Goal: Task Accomplishment & Management: Complete application form

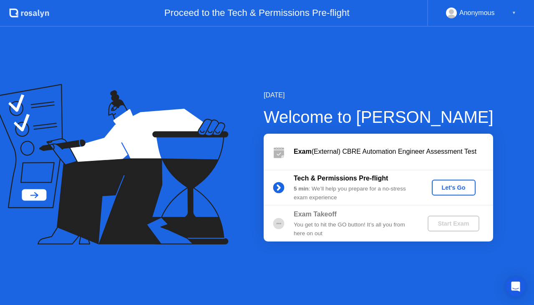
click at [456, 187] on div "Let's Go" at bounding box center [453, 187] width 37 height 7
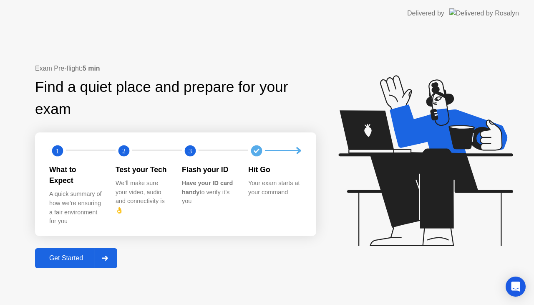
click at [75, 254] on div "Get Started" at bounding box center [66, 258] width 57 height 8
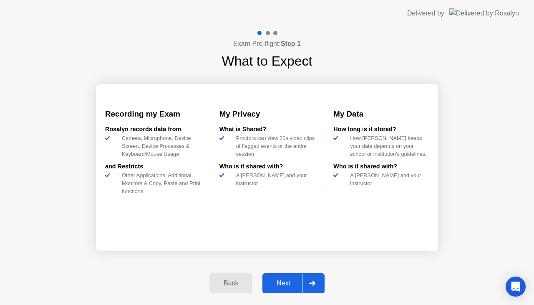
click at [280, 280] on div "Next" at bounding box center [283, 283] width 37 height 8
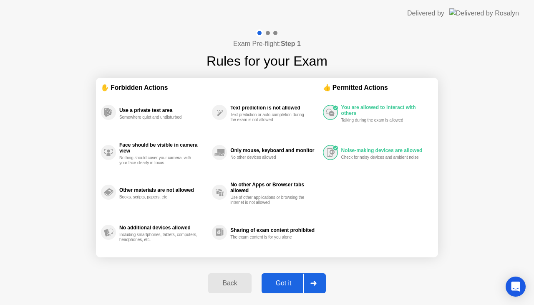
click at [274, 285] on div "Got it" at bounding box center [283, 283] width 39 height 8
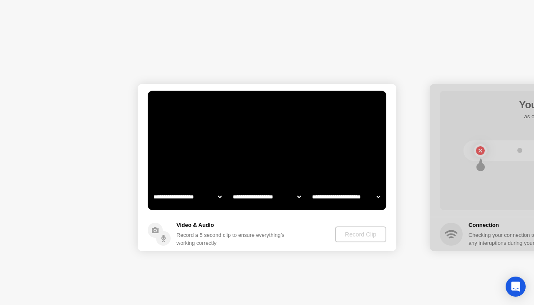
select select "**********"
select select "*******"
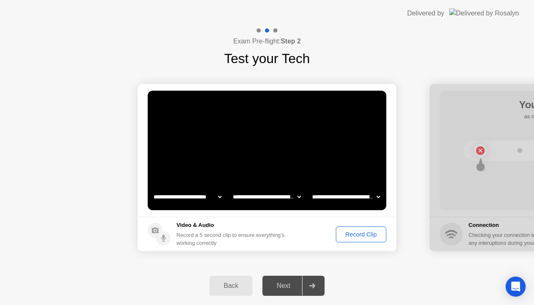
click at [341, 234] on div "Record Clip" at bounding box center [361, 234] width 45 height 7
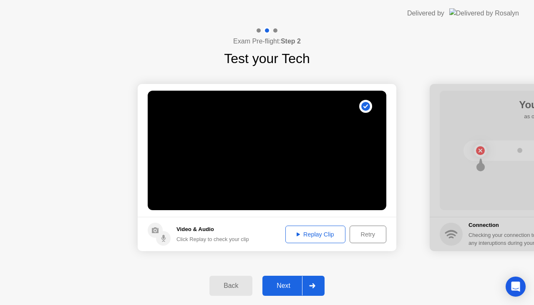
click at [285, 291] on button "Next" at bounding box center [293, 285] width 62 height 20
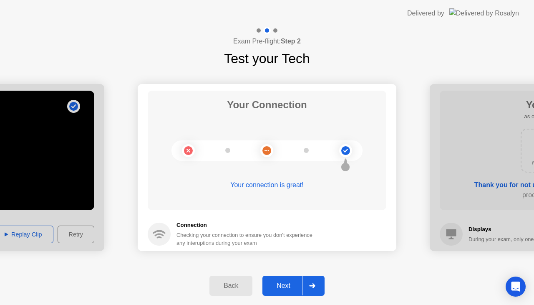
click at [281, 289] on div "Next" at bounding box center [283, 286] width 37 height 8
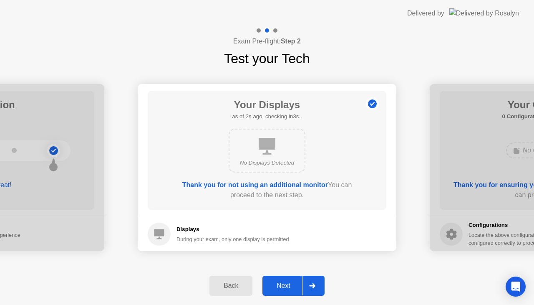
click at [281, 289] on div "Next" at bounding box center [283, 286] width 37 height 8
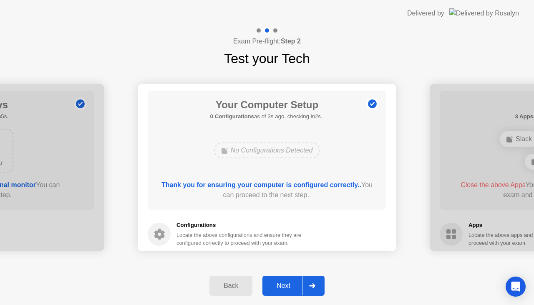
click at [281, 289] on div "Next" at bounding box center [283, 286] width 37 height 8
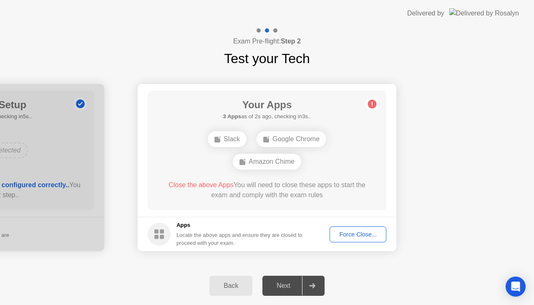
click at [353, 234] on div "Force Close..." at bounding box center [357, 234] width 51 height 7
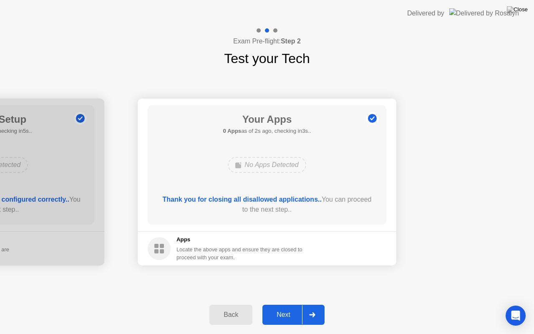
click at [292, 304] on div "Next" at bounding box center [283, 315] width 37 height 8
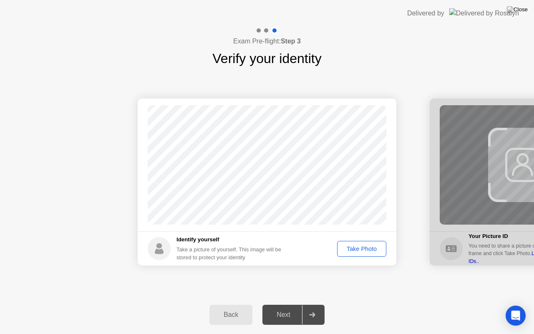
click at [352, 252] on div "Take Photo" at bounding box center [361, 248] width 43 height 7
click at [285, 304] on div "Next" at bounding box center [283, 315] width 37 height 8
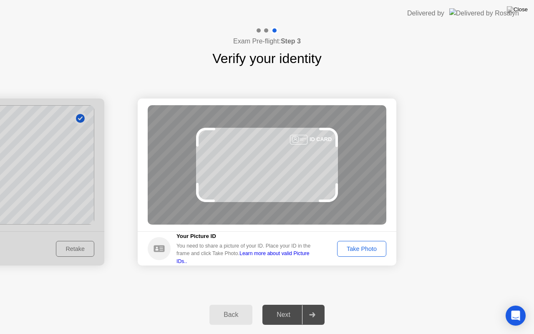
click at [355, 249] on div "Take Photo" at bounding box center [361, 248] width 43 height 7
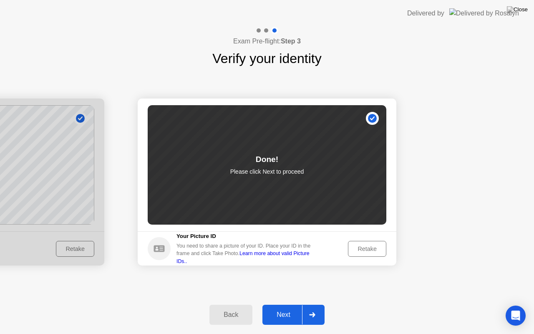
click at [300, 304] on div "Next" at bounding box center [283, 315] width 37 height 8
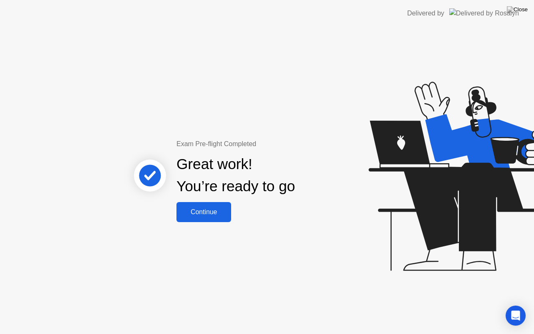
click at [195, 219] on button "Continue" at bounding box center [203, 212] width 55 height 20
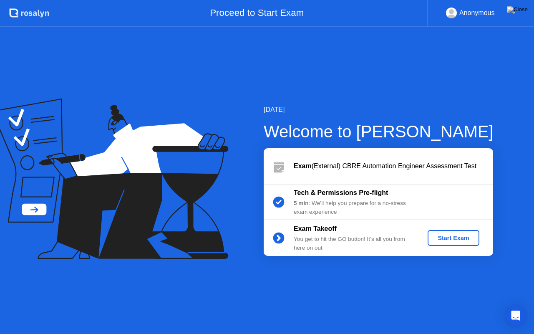
click at [451, 242] on button "Start Exam" at bounding box center [453, 238] width 51 height 16
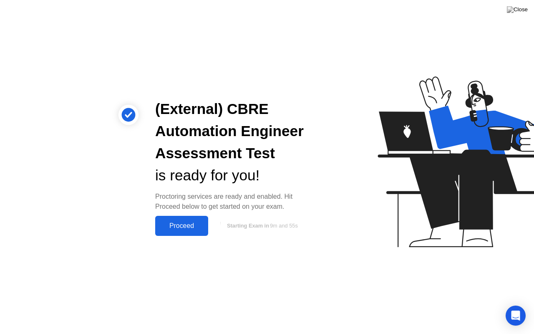
click at [191, 232] on button "Proceed" at bounding box center [181, 226] width 53 height 20
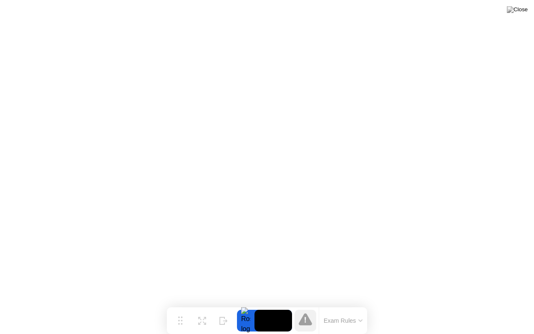
click at [359, 304] on icon at bounding box center [360, 320] width 4 height 3
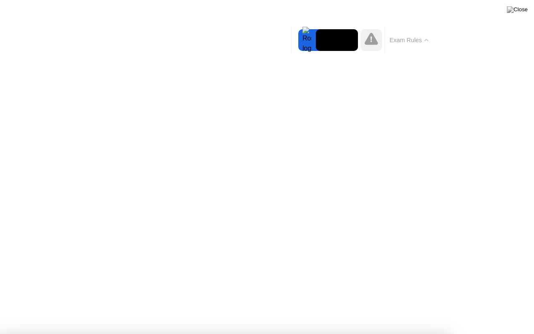
click at [424, 42] on button "Exam Rules" at bounding box center [409, 40] width 44 height 8
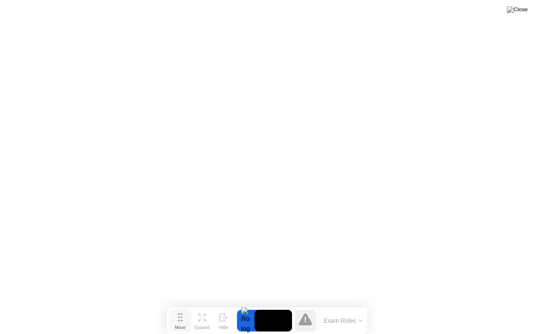
click at [181, 304] on div "Move" at bounding box center [180, 327] width 11 height 5
click at [225, 304] on div "Hide" at bounding box center [223, 327] width 9 height 5
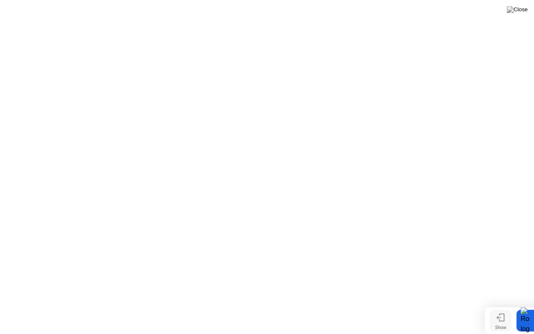
click at [495, 304] on div "Show" at bounding box center [500, 327] width 11 height 5
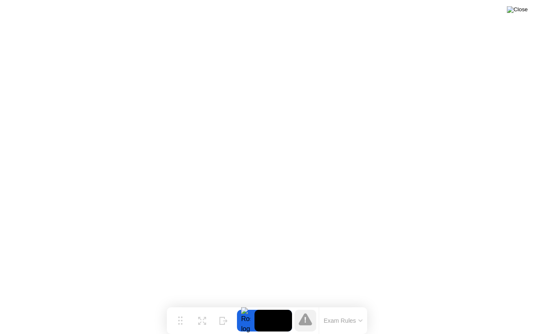
click at [522, 12] on img at bounding box center [517, 9] width 21 height 7
